Goal: Task Accomplishment & Management: Manage account settings

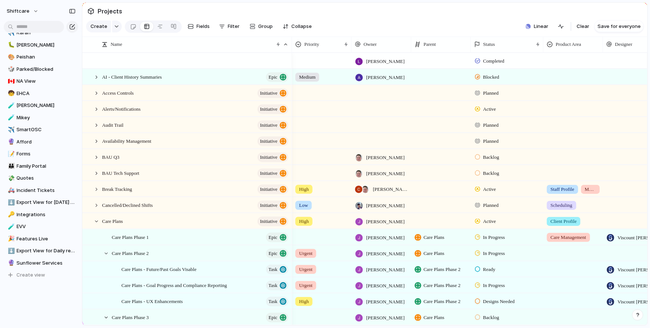
scroll to position [246, 0]
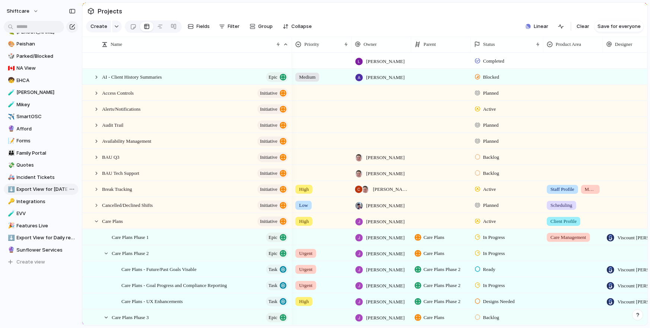
click at [40, 189] on span "Export View for [DATE] report" at bounding box center [46, 189] width 59 height 7
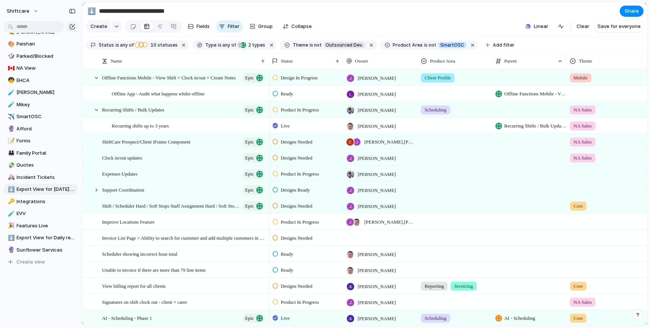
click at [154, 10] on input "**********" at bounding box center [143, 10] width 90 height 13
click at [30, 13] on button "shiftcare" at bounding box center [22, 11] width 39 height 12
click at [34, 26] on span "Settings" at bounding box center [27, 27] width 21 height 7
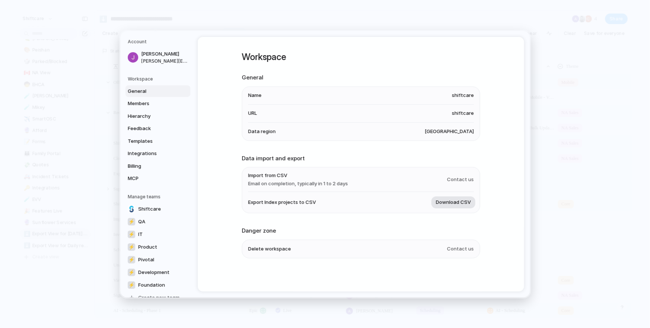
click at [453, 203] on span "Download CSV" at bounding box center [453, 202] width 35 height 7
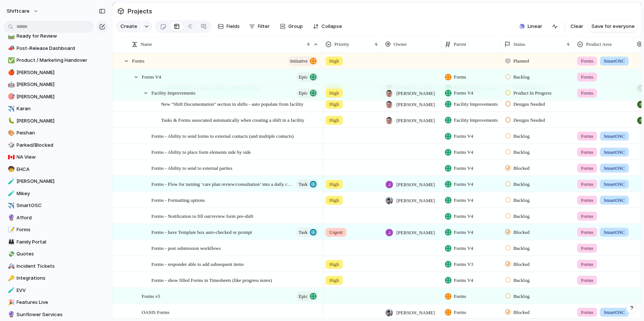
scroll to position [252, 0]
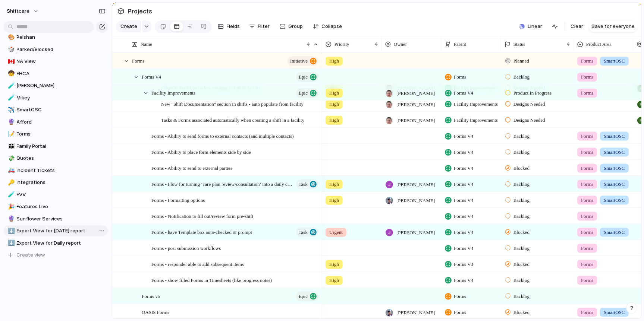
click at [68, 231] on span "Export View for [DATE] report" at bounding box center [61, 230] width 89 height 7
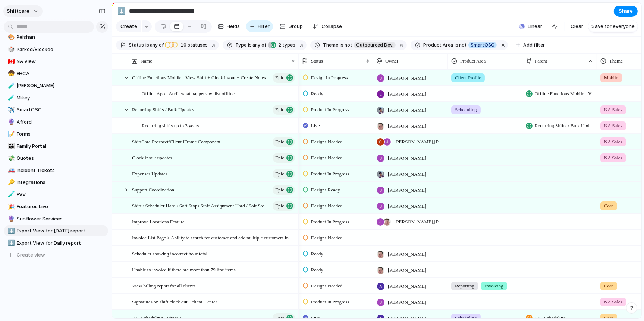
click at [33, 9] on button "shiftcare" at bounding box center [22, 11] width 39 height 12
click at [26, 31] on span "Settings" at bounding box center [27, 27] width 21 height 7
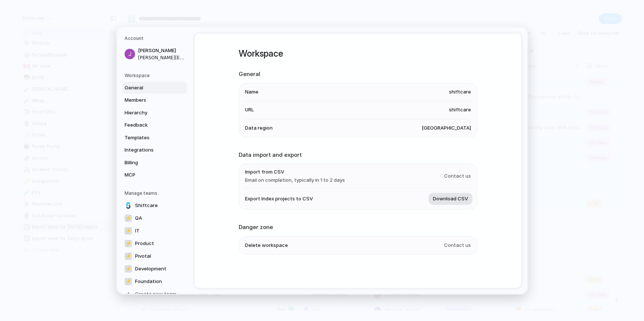
click at [458, 199] on span "Download CSV" at bounding box center [450, 198] width 35 height 7
click at [454, 203] on button "Download CSV" at bounding box center [450, 199] width 44 height 12
click at [409, 49] on h1 "Workspace" at bounding box center [358, 53] width 239 height 13
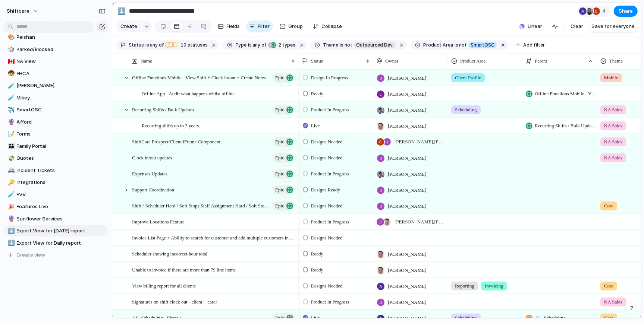
click at [150, 7] on input "**********" at bounding box center [172, 10] width 90 height 13
drag, startPoint x: 213, startPoint y: 10, endPoint x: 39, endPoint y: 229, distance: 279.9
click at [213, 10] on input "**********" at bounding box center [172, 10] width 90 height 13
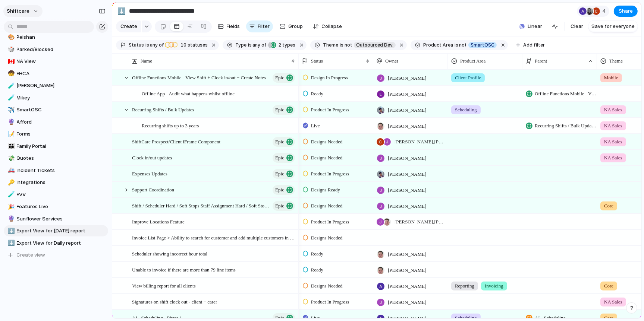
click at [20, 6] on button "shiftcare" at bounding box center [22, 11] width 39 height 12
click at [28, 26] on span "Settings" at bounding box center [27, 27] width 21 height 7
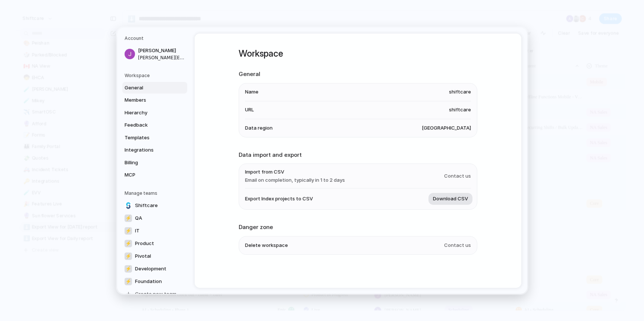
click at [460, 200] on span "Download CSV" at bounding box center [450, 198] width 35 height 7
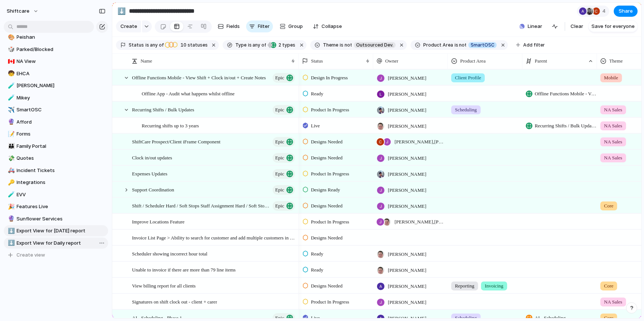
click at [38, 243] on span "Export View for Daily report" at bounding box center [61, 243] width 89 height 7
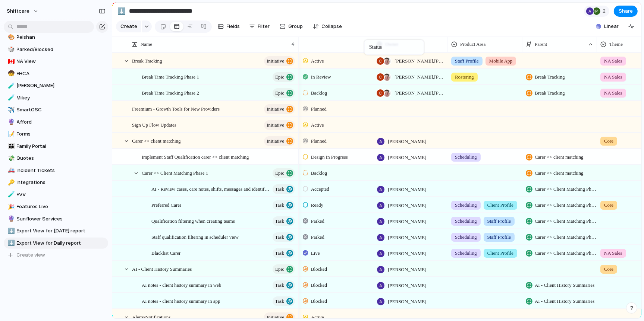
drag, startPoint x: 324, startPoint y: 46, endPoint x: 392, endPoint y: 41, distance: 68.4
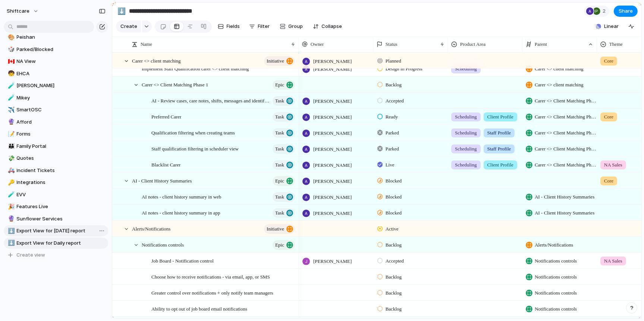
click at [70, 234] on span "Export View for [DATE] report" at bounding box center [61, 230] width 89 height 7
type input "**********"
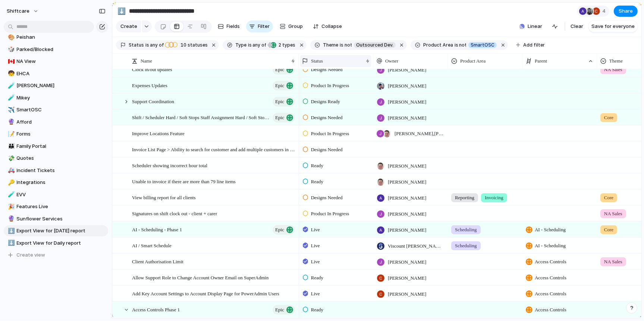
click at [315, 56] on div "Status" at bounding box center [335, 61] width 71 height 12
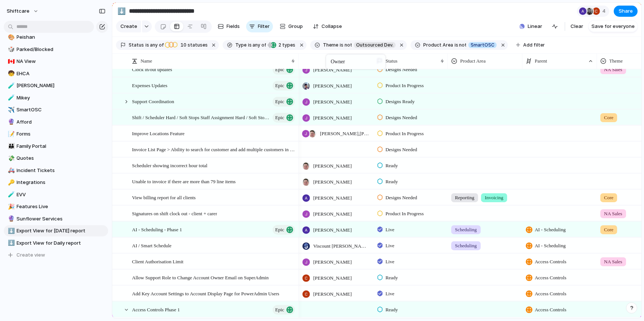
drag, startPoint x: 388, startPoint y: 60, endPoint x: 345, endPoint y: 57, distance: 43.7
click at [444, 62] on div "Status" at bounding box center [410, 61] width 71 height 12
click at [432, 62] on div "Modify Hide Sort ascending Sort descending" at bounding box center [322, 160] width 644 height 321
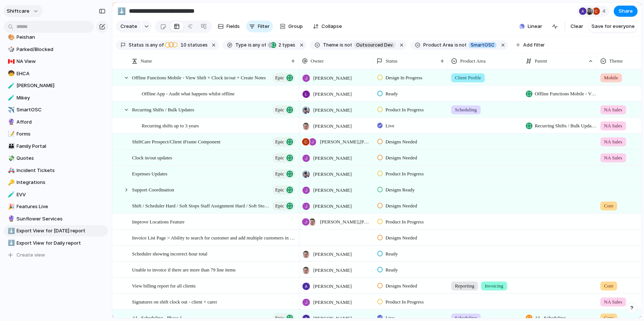
click at [27, 6] on button "shiftcare" at bounding box center [22, 11] width 39 height 12
click at [36, 29] on li "Settings" at bounding box center [36, 28] width 62 height 12
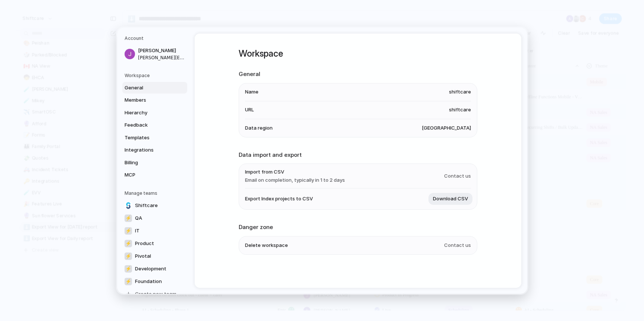
click at [453, 195] on span "Download CSV" at bounding box center [450, 198] width 35 height 7
click at [442, 199] on span "Download CSV" at bounding box center [450, 198] width 35 height 7
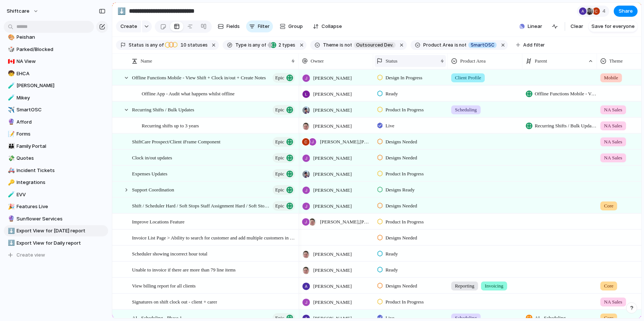
click at [421, 60] on div "Status" at bounding box center [407, 60] width 61 height 7
click at [399, 86] on span "Hide" at bounding box center [394, 89] width 10 height 7
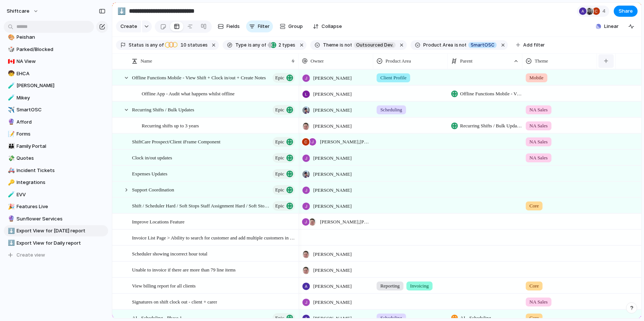
click at [607, 64] on button "button" at bounding box center [605, 60] width 15 height 13
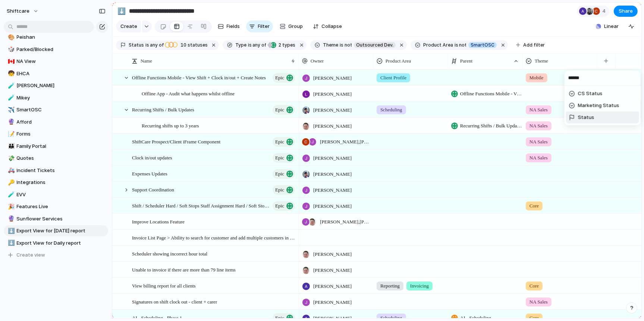
type input "******"
click at [589, 116] on span "Status" at bounding box center [586, 117] width 16 height 7
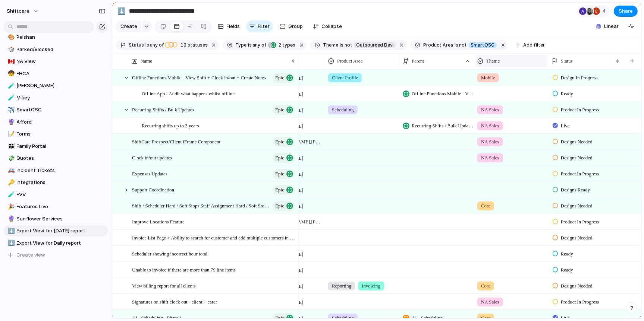
scroll to position [0, 48]
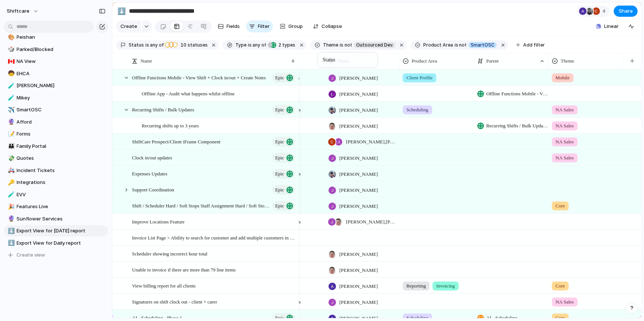
drag, startPoint x: 589, startPoint y: 61, endPoint x: 321, endPoint y: 54, distance: 267.4
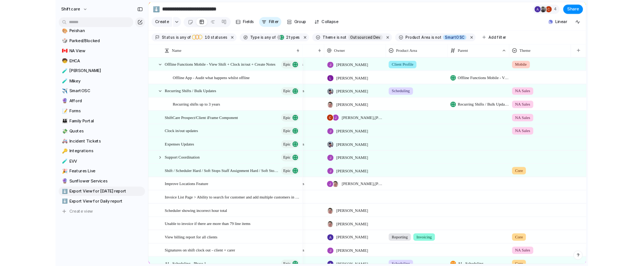
scroll to position [0, 0]
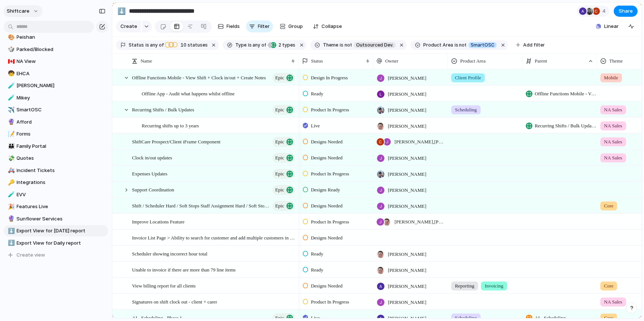
click at [22, 10] on span "shiftcare" at bounding box center [18, 10] width 23 height 7
click at [42, 26] on li "Settings" at bounding box center [36, 28] width 62 height 12
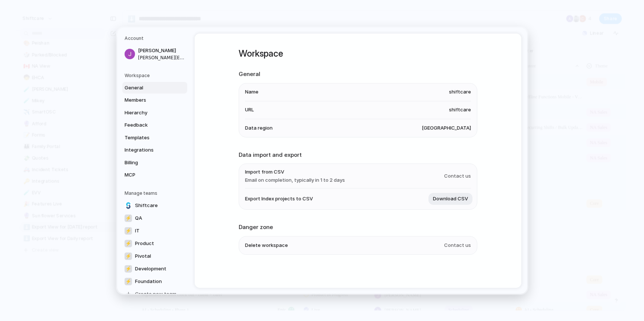
click at [454, 202] on span "Download CSV" at bounding box center [450, 198] width 35 height 7
click at [451, 197] on span "Download CSV" at bounding box center [450, 198] width 35 height 7
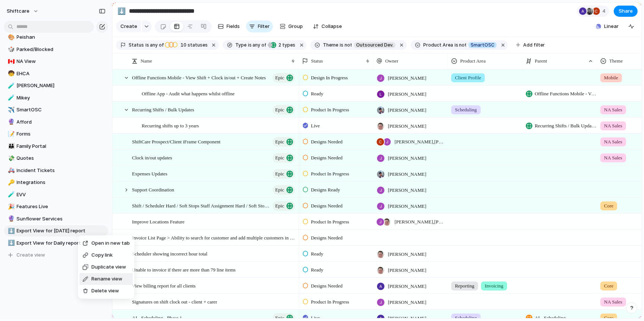
click at [91, 278] on div "Rename view" at bounding box center [102, 278] width 40 height 7
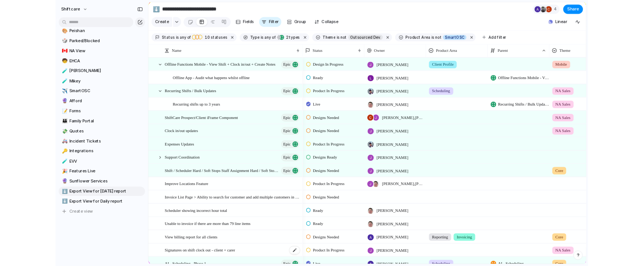
scroll to position [252, 0]
